Goal: Task Accomplishment & Management: Complete application form

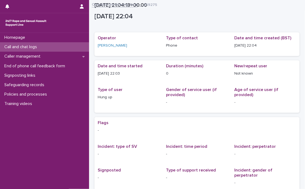
scroll to position [69, 0]
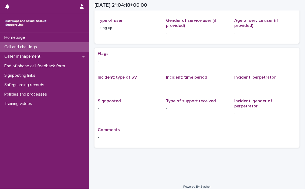
click at [27, 46] on p "Call and chat logs" at bounding box center [21, 46] width 39 height 5
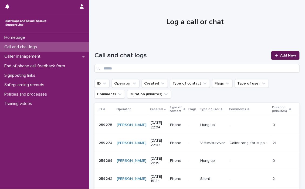
click at [285, 54] on span "Add New" at bounding box center [288, 56] width 16 height 4
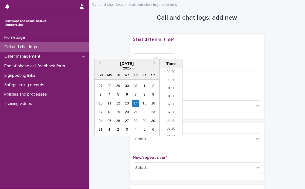
scroll to position [320, 0]
click at [140, 50] on input "text" at bounding box center [154, 48] width 43 height 9
click at [169, 106] on li "22:00" at bounding box center [170, 108] width 23 height 8
click at [167, 49] on input "**********" at bounding box center [154, 48] width 43 height 9
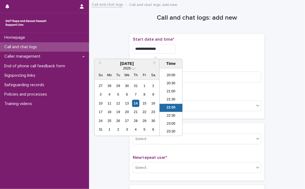
click at [167, 49] on input "**********" at bounding box center [154, 48] width 43 height 9
click at [163, 49] on input "**********" at bounding box center [154, 48] width 43 height 9
type input "**********"
click at [195, 55] on div "**********" at bounding box center [197, 47] width 128 height 21
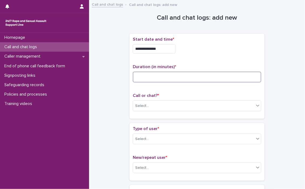
click at [171, 78] on input at bounding box center [197, 77] width 128 height 11
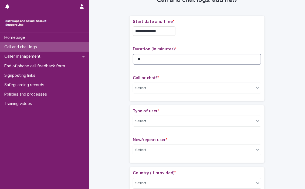
scroll to position [27, 0]
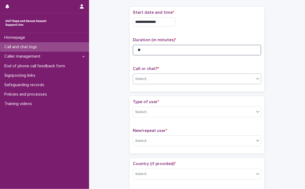
type input "**"
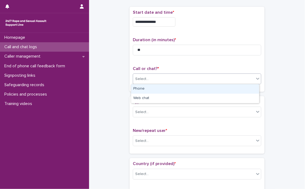
click at [257, 79] on icon at bounding box center [257, 78] width 5 height 5
click at [136, 88] on div "Phone" at bounding box center [195, 88] width 128 height 9
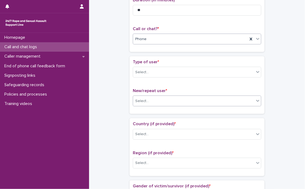
scroll to position [81, 0]
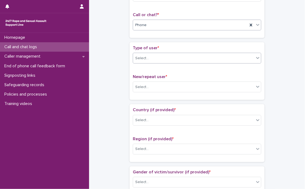
click at [256, 59] on icon at bounding box center [257, 57] width 5 height 5
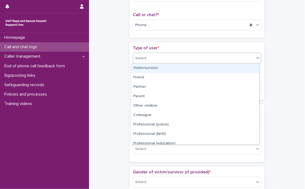
click at [146, 69] on div "Victim/survivor" at bounding box center [195, 68] width 128 height 9
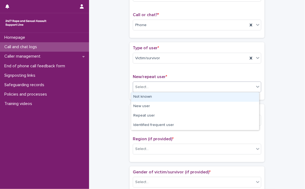
click at [256, 88] on icon at bounding box center [257, 86] width 5 height 5
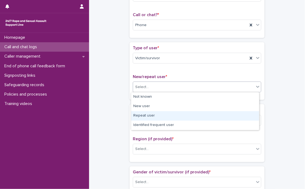
click at [151, 116] on div "Repeat user" at bounding box center [195, 115] width 128 height 9
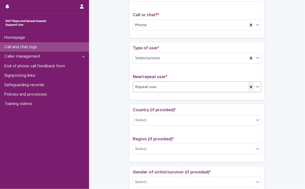
scroll to position [108, 0]
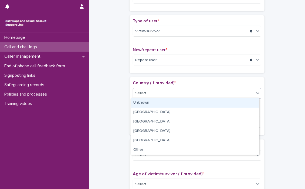
click at [256, 93] on icon at bounding box center [257, 93] width 5 height 5
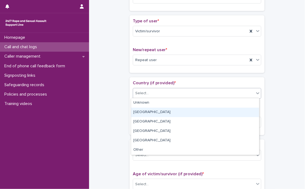
click at [149, 112] on div "[GEOGRAPHIC_DATA]" at bounding box center [195, 112] width 128 height 9
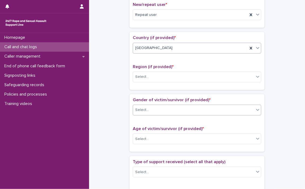
scroll to position [162, 0]
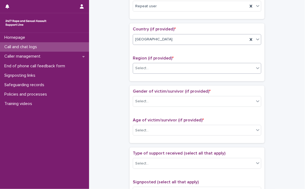
click at [256, 70] on icon at bounding box center [257, 67] width 5 height 5
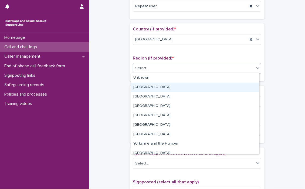
click at [149, 87] on div "[GEOGRAPHIC_DATA]" at bounding box center [195, 87] width 128 height 9
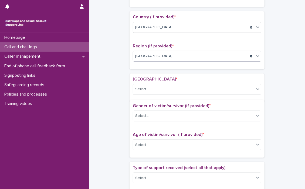
scroll to position [178, 0]
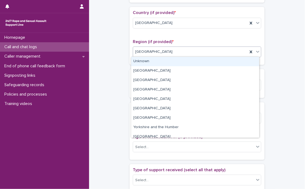
click at [256, 51] on icon at bounding box center [257, 51] width 5 height 5
click at [152, 60] on div "Unknown" at bounding box center [195, 61] width 128 height 9
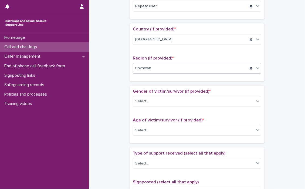
scroll to position [162, 0]
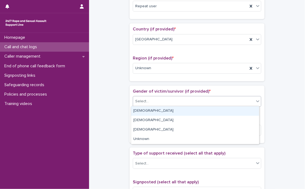
click at [255, 100] on icon at bounding box center [257, 101] width 5 height 5
click at [162, 110] on div "[DEMOGRAPHIC_DATA]" at bounding box center [195, 110] width 128 height 9
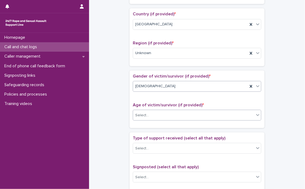
scroll to position [189, 0]
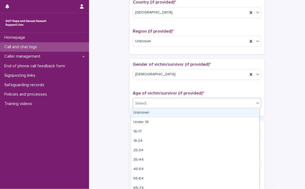
click at [256, 103] on icon at bounding box center [257, 103] width 3 height 2
click at [175, 113] on div "Unknown" at bounding box center [195, 112] width 128 height 9
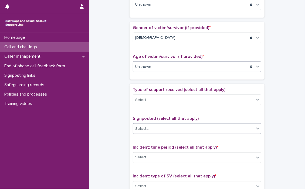
scroll to position [243, 0]
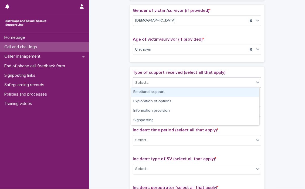
click at [255, 84] on icon at bounding box center [257, 82] width 5 height 5
click at [166, 93] on div "Emotional support" at bounding box center [195, 92] width 128 height 9
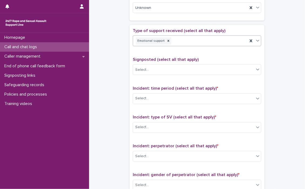
scroll to position [296, 0]
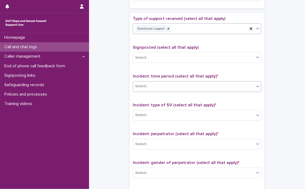
click at [255, 87] on icon at bounding box center [257, 86] width 5 height 5
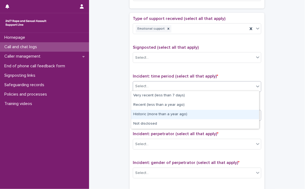
click at [150, 115] on div "Historic (more than a year ago)" at bounding box center [195, 114] width 128 height 9
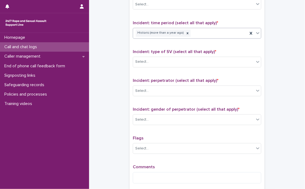
scroll to position [350, 0]
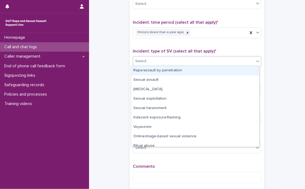
click at [255, 62] on icon at bounding box center [257, 61] width 5 height 5
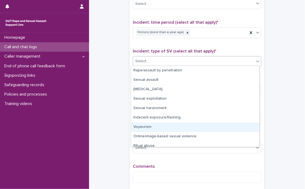
scroll to position [13, 0]
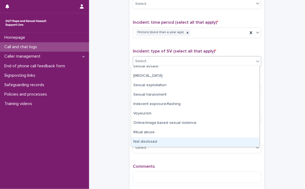
click at [150, 141] on div "Not disclosed" at bounding box center [195, 141] width 128 height 9
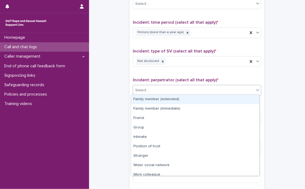
click at [256, 89] on icon at bounding box center [257, 90] width 3 height 2
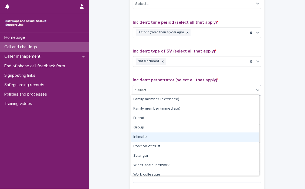
click at [143, 136] on div "Intimate" at bounding box center [195, 137] width 128 height 9
click at [143, 136] on p "Flags" at bounding box center [197, 138] width 128 height 5
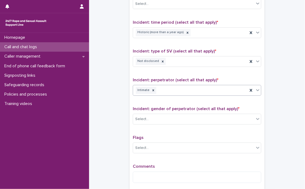
click at [258, 91] on icon at bounding box center [257, 90] width 5 height 5
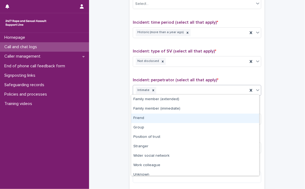
click at [168, 117] on div "Friend" at bounding box center [195, 118] width 128 height 9
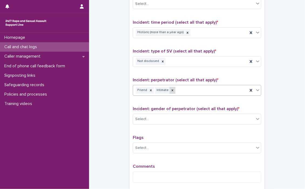
click at [170, 92] on div at bounding box center [172, 90] width 6 height 7
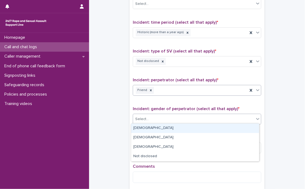
click at [255, 119] on icon at bounding box center [257, 118] width 5 height 5
click at [145, 129] on div "[DEMOGRAPHIC_DATA]" at bounding box center [195, 128] width 128 height 9
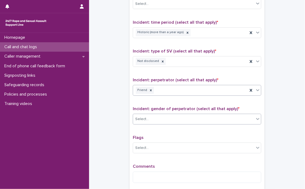
click at [145, 129] on div "Type of support received (select all that apply) Emotional support Signposted (…" at bounding box center [197, 74] width 128 height 225
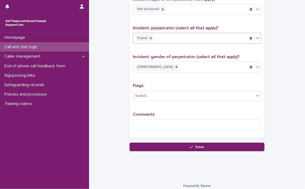
scroll to position [405, 0]
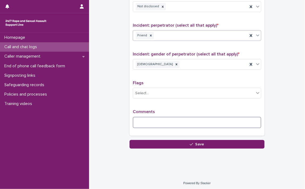
click at [148, 121] on textarea at bounding box center [197, 123] width 128 height 12
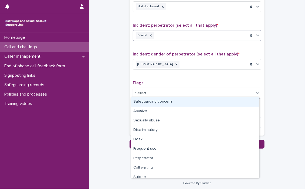
click at [133, 89] on div "Select..." at bounding box center [193, 93] width 121 height 9
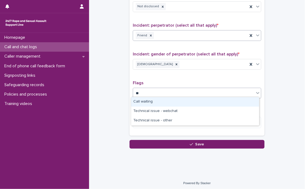
type input "*"
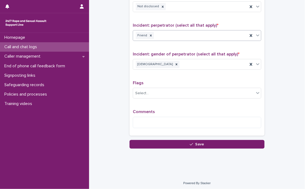
click at [176, 77] on div "Type of support received (select all that apply) Emotional support Signposted (…" at bounding box center [197, 19] width 128 height 225
click at [148, 123] on textarea at bounding box center [197, 123] width 128 height 12
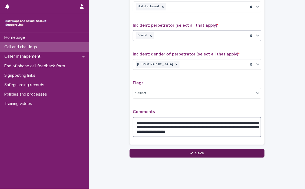
type textarea "**********"
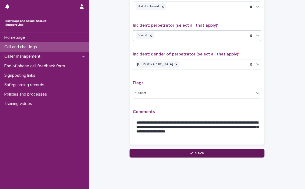
click at [199, 151] on span "Save" at bounding box center [199, 153] width 9 height 4
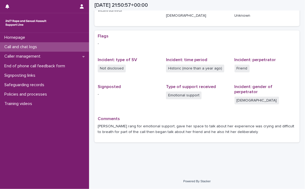
scroll to position [81, 0]
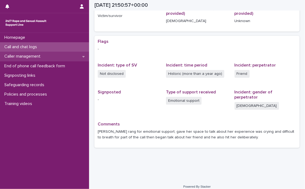
click at [20, 56] on p "Caller management" at bounding box center [23, 56] width 43 height 5
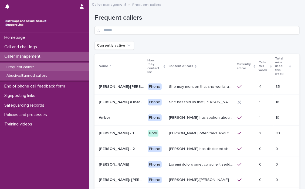
click at [20, 74] on p "Abusive/Banned callers" at bounding box center [26, 76] width 49 height 5
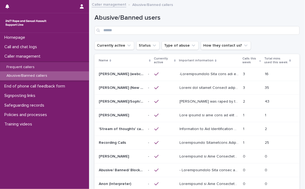
click at [194, 85] on p at bounding box center [209, 88] width 60 height 6
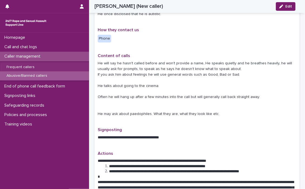
scroll to position [189, 0]
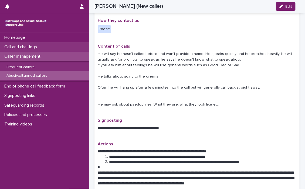
click at [27, 46] on p "Call and chat logs" at bounding box center [21, 46] width 39 height 5
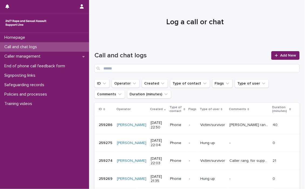
click at [239, 63] on div "Call and chat logs Add New" at bounding box center [196, 62] width 205 height 22
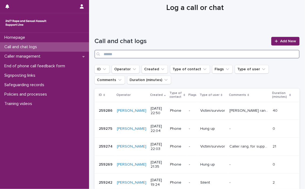
scroll to position [27, 0]
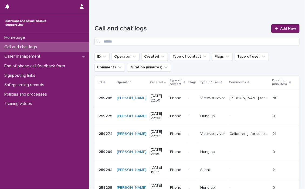
click at [239, 63] on ul "ID Operator Created Type of contact Flags Type of user Comments Duration (minut…" at bounding box center [196, 62] width 207 height 22
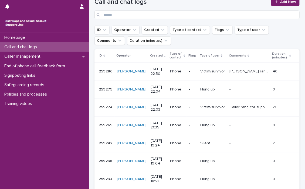
scroll to position [54, 0]
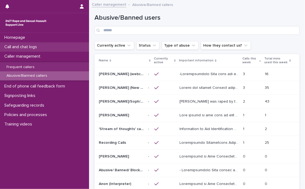
click at [25, 44] on div "Call and chat logs" at bounding box center [44, 46] width 89 height 9
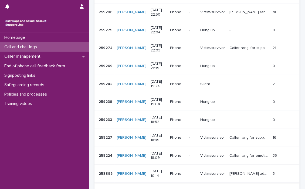
scroll to position [32, 0]
